Goal: Task Accomplishment & Management: Manage account settings

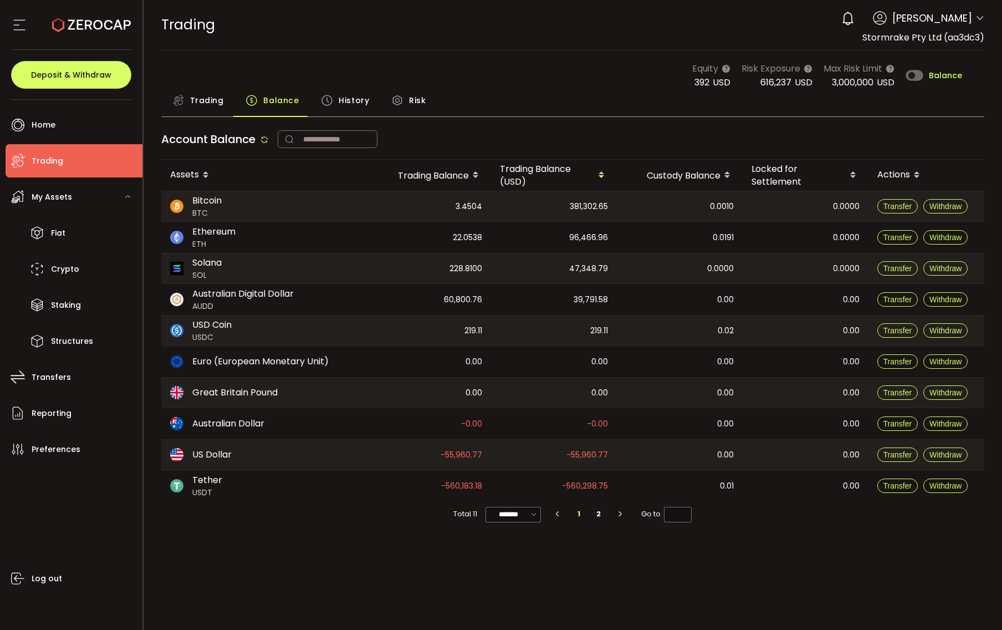
click at [485, 52] on main "Equity 392 USD Risk Exposure 616,237 USD Max Risk Limit 3,000,000 USD Balance T…" at bounding box center [573, 294] width 859 height 488
click at [573, 100] on div "Trading Balance History Risk" at bounding box center [573, 103] width 824 height 28
